Goal: Task Accomplishment & Management: Manage account settings

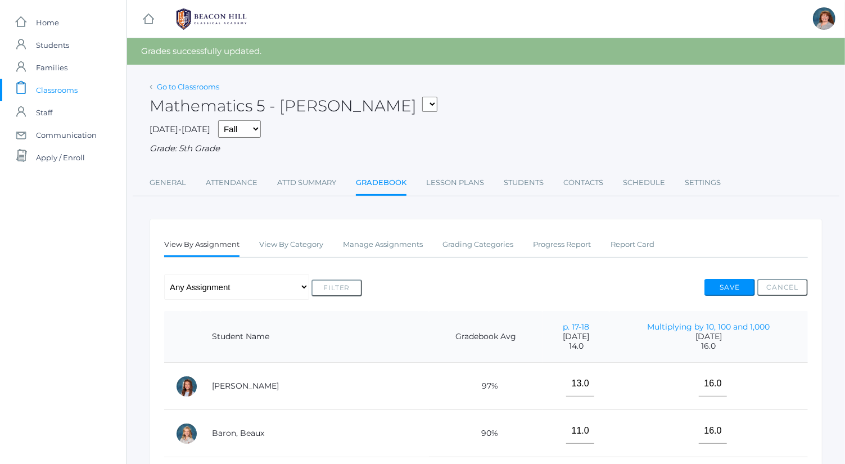
click at [206, 82] on link "Go to Classrooms" at bounding box center [188, 86] width 62 height 9
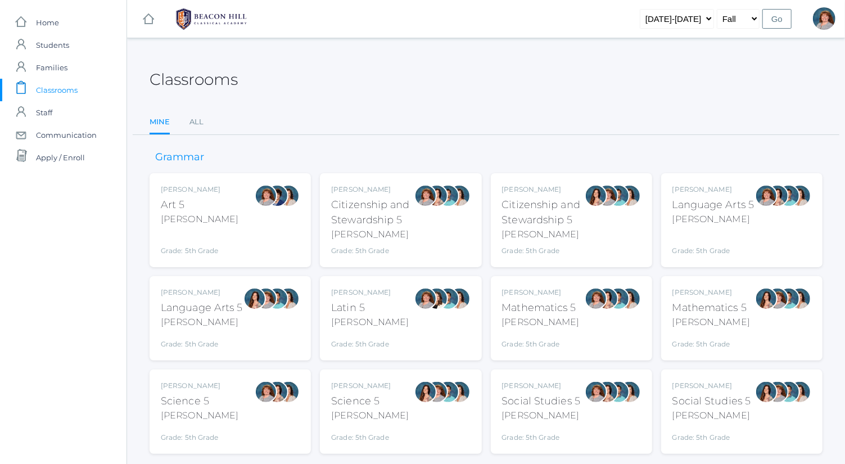
scroll to position [29, 0]
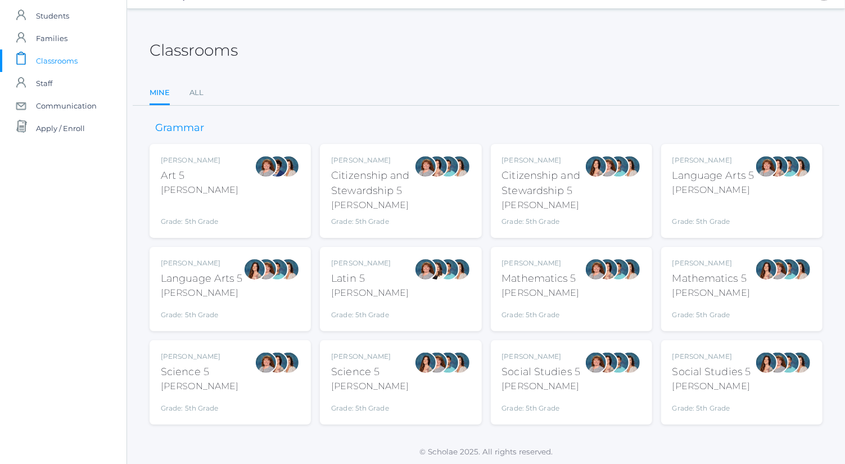
drag, startPoint x: 698, startPoint y: 205, endPoint x: 720, endPoint y: 200, distance: 22.0
click at [720, 201] on div "Grade: 5th Grade" at bounding box center [713, 213] width 82 height 25
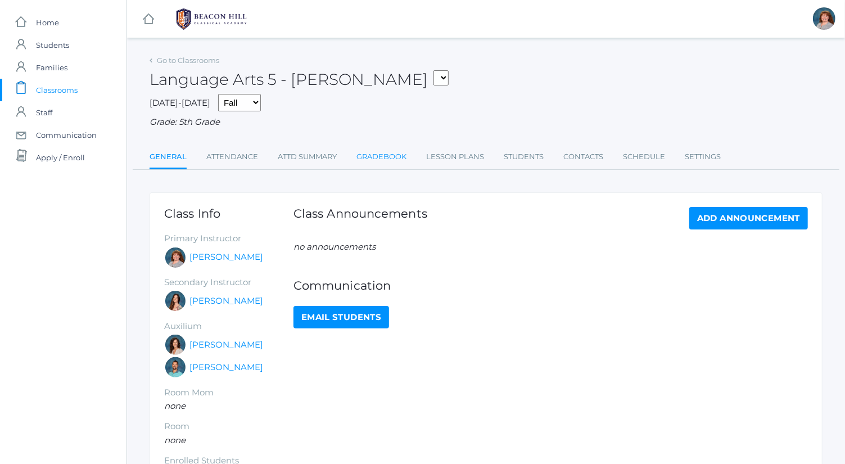
click at [368, 153] on link "Gradebook" at bounding box center [381, 157] width 50 height 22
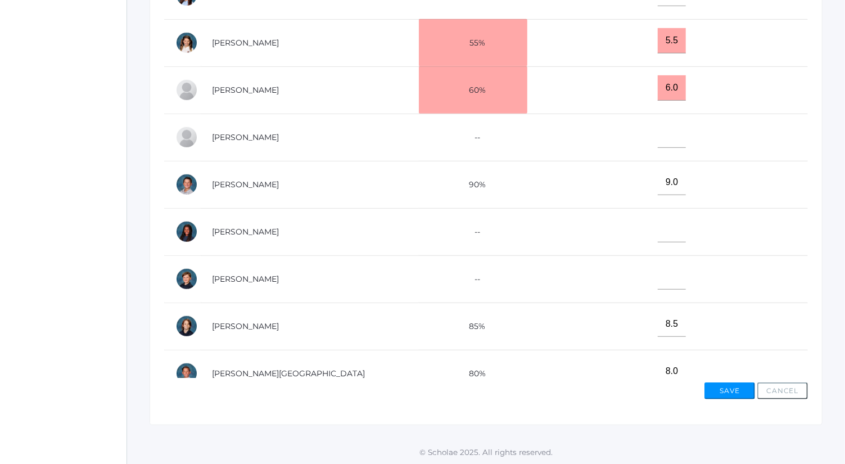
scroll to position [291, 0]
click at [658, 220] on input"] "text" at bounding box center [672, 229] width 28 height 25
type input"] "5"
click at [650, 144] on td at bounding box center [667, 137] width 281 height 47
click at [658, 135] on input"] "text" at bounding box center [672, 135] width 28 height 25
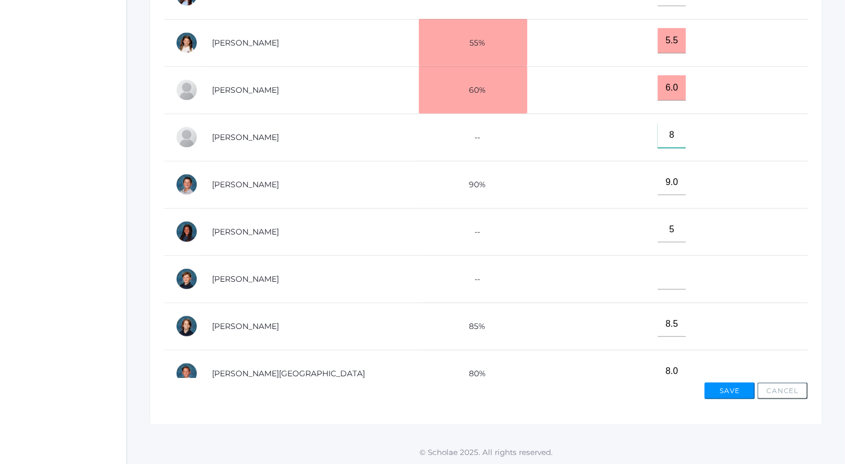
type input"] "8"
click at [731, 382] on button "Save" at bounding box center [729, 390] width 51 height 17
